Goal: Transaction & Acquisition: Purchase product/service

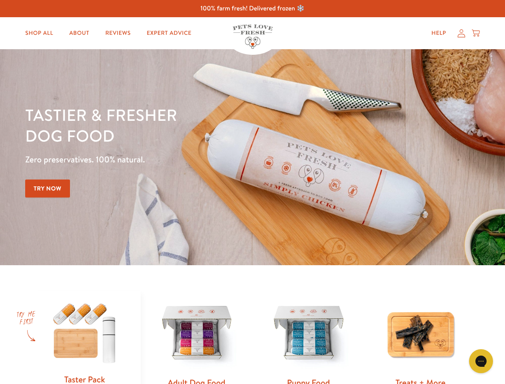
click at [252, 192] on div "Tastier & fresher dog food Zero preservatives. 100% natural. Try Now" at bounding box center [176, 157] width 303 height 106
click at [481, 361] on icon "Gorgias live chat" at bounding box center [481, 361] width 8 height 8
